Goal: Transaction & Acquisition: Subscribe to service/newsletter

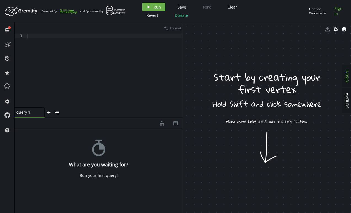
click at [336, 12] on span "Sign In" at bounding box center [340, 11] width 10 height 10
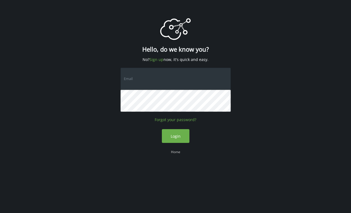
click at [150, 81] on input "text" at bounding box center [176, 79] width 110 height 22
drag, startPoint x: 121, startPoint y: 125, endPoint x: 148, endPoint y: 125, distance: 27.3
click at [122, 125] on div "logo Created with Sketch. Hello, do we know you? No? Sign up now, it's quick an…" at bounding box center [176, 89] width 110 height 179
click at [155, 57] on link "Sign up" at bounding box center [157, 59] width 14 height 5
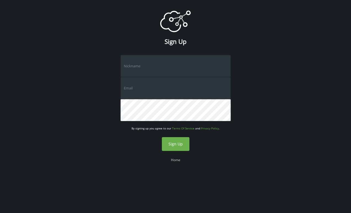
click at [152, 73] on input "text" at bounding box center [176, 66] width 110 height 22
type input "natha"
click at [135, 87] on input "text" at bounding box center [176, 88] width 110 height 22
type input "[EMAIL_ADDRESS][DOMAIN_NAME]"
click at [176, 144] on span "Sign Up" at bounding box center [176, 143] width 14 height 5
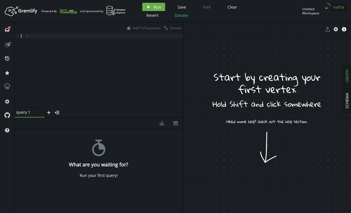
click at [336, 7] on span "natha" at bounding box center [339, 6] width 11 height 5
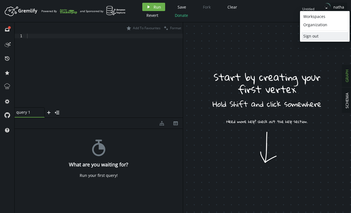
click at [319, 35] on div "Sign out" at bounding box center [325, 36] width 43 height 6
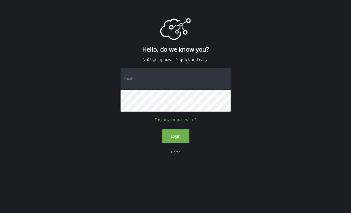
click at [144, 80] on input "text" at bounding box center [176, 79] width 110 height 22
type input "[EMAIL_ADDRESS][DOMAIN_NAME]"
click at [162, 129] on button "Login" at bounding box center [176, 136] width 28 height 14
drag, startPoint x: 108, startPoint y: 126, endPoint x: 145, endPoint y: 118, distance: 37.6
click at [109, 125] on div "logo Created with Sketch. Hello, do we know you? No? Sign up now, it's quick an…" at bounding box center [175, 89] width 351 height 179
